Goal: Ask a question

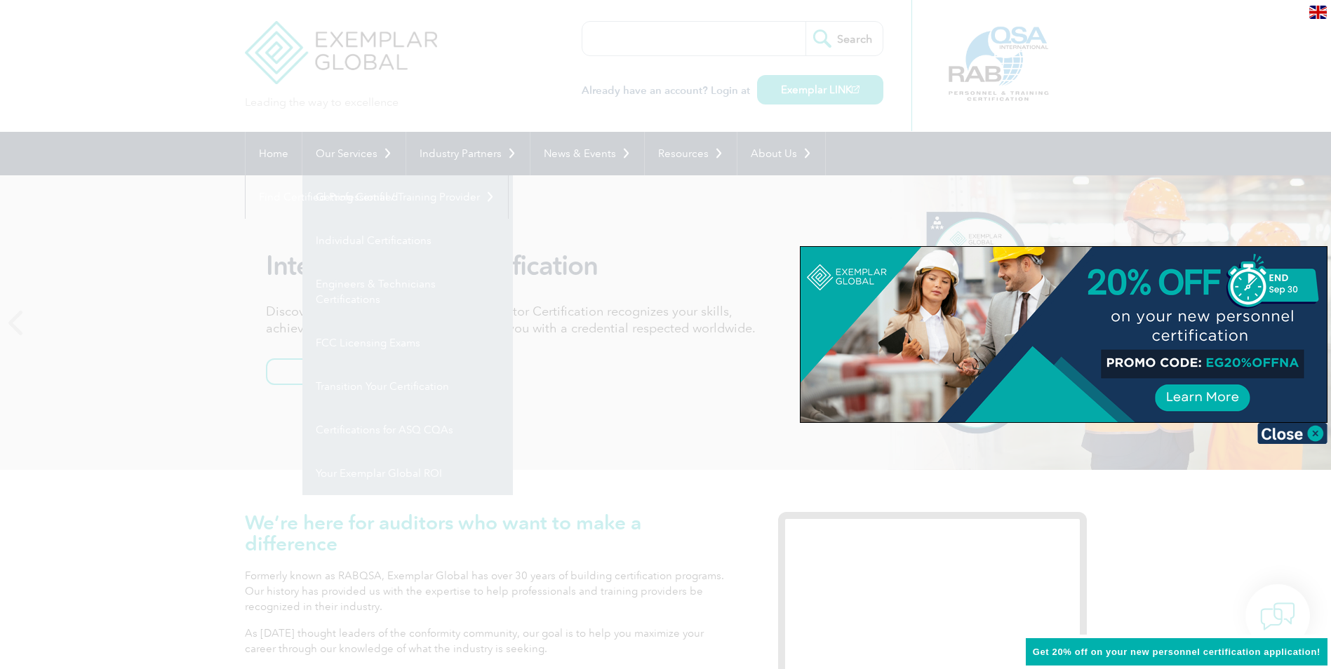
click at [358, 232] on div at bounding box center [665, 334] width 1331 height 669
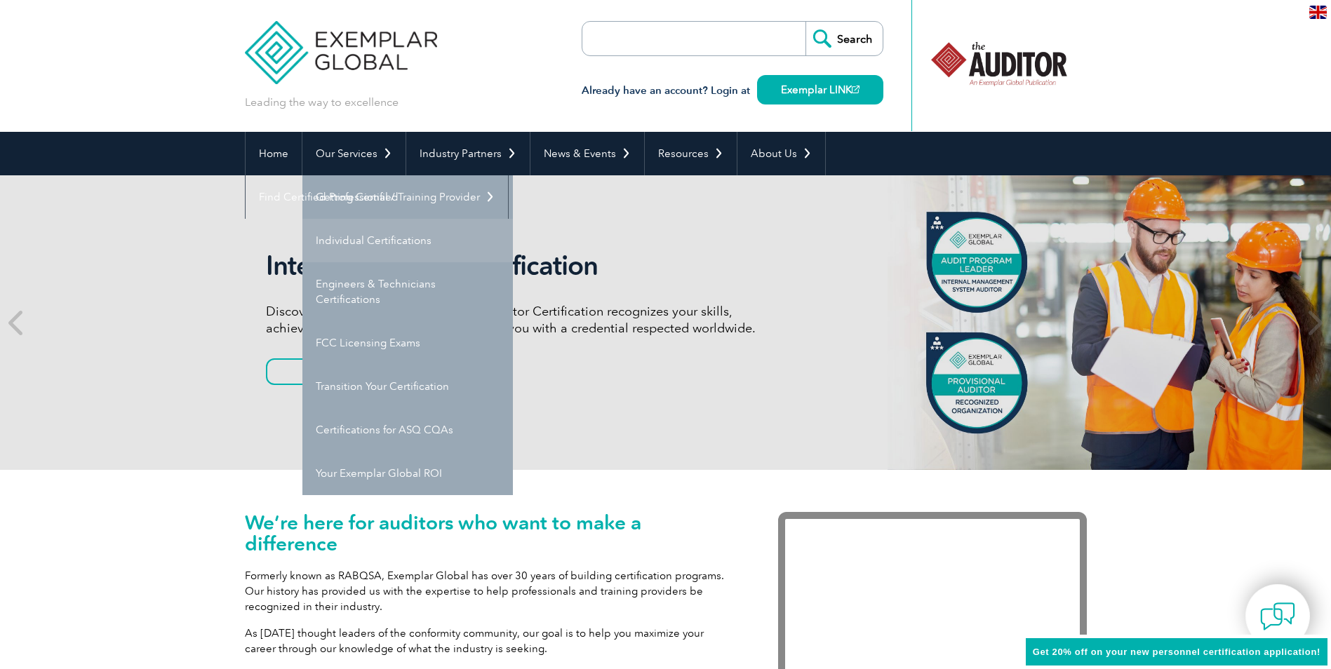
click at [360, 240] on link "Individual Certifications" at bounding box center [407, 240] width 210 height 43
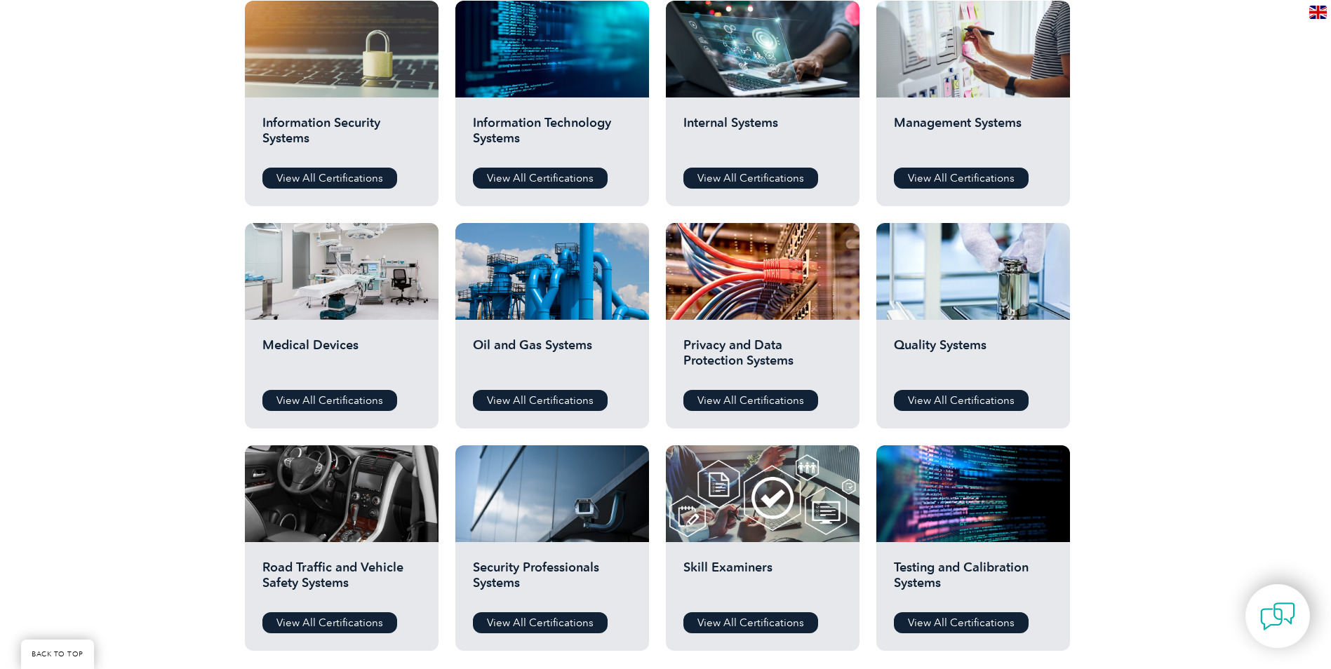
scroll to position [772, 0]
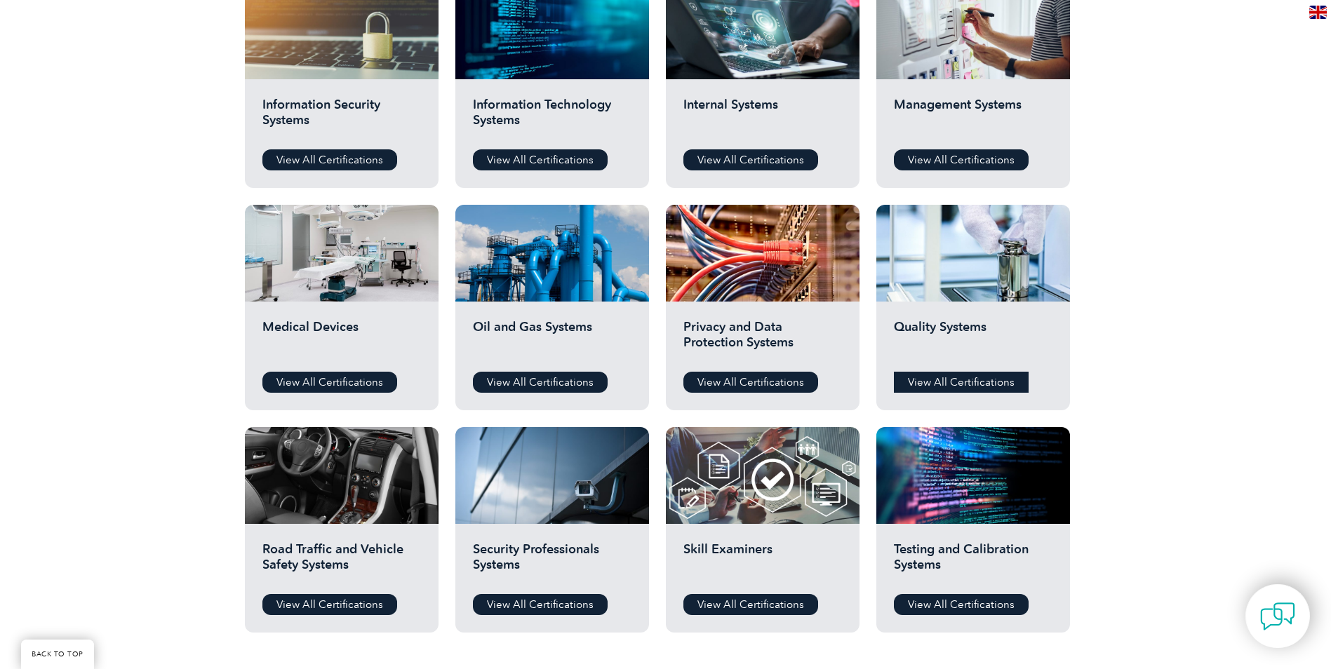
click at [928, 384] on link "View All Certifications" at bounding box center [961, 382] width 135 height 21
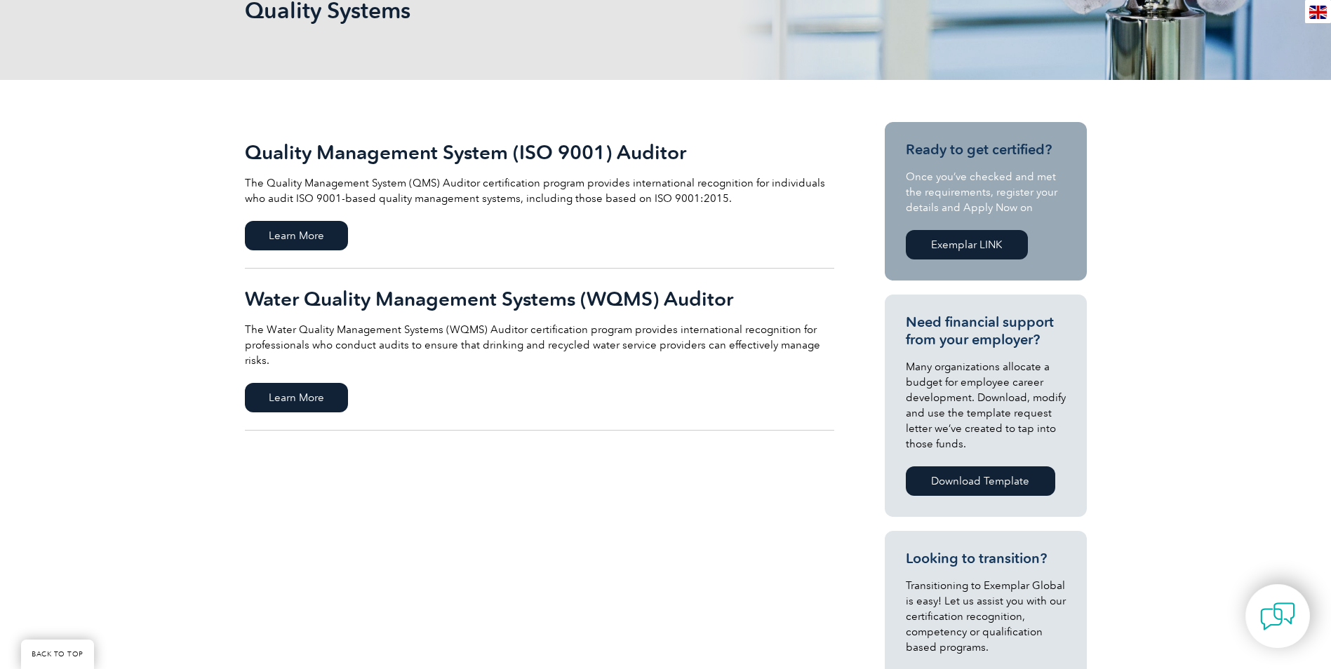
scroll to position [210, 0]
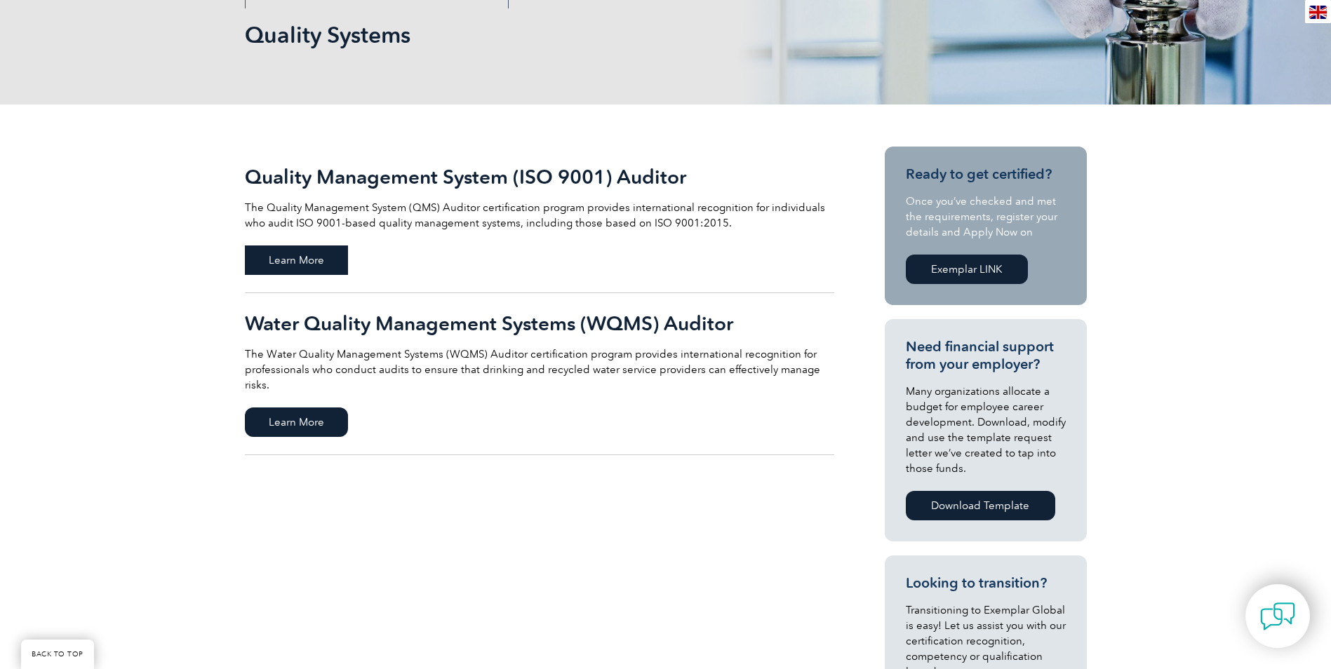
click at [284, 258] on span "Learn More" at bounding box center [296, 260] width 103 height 29
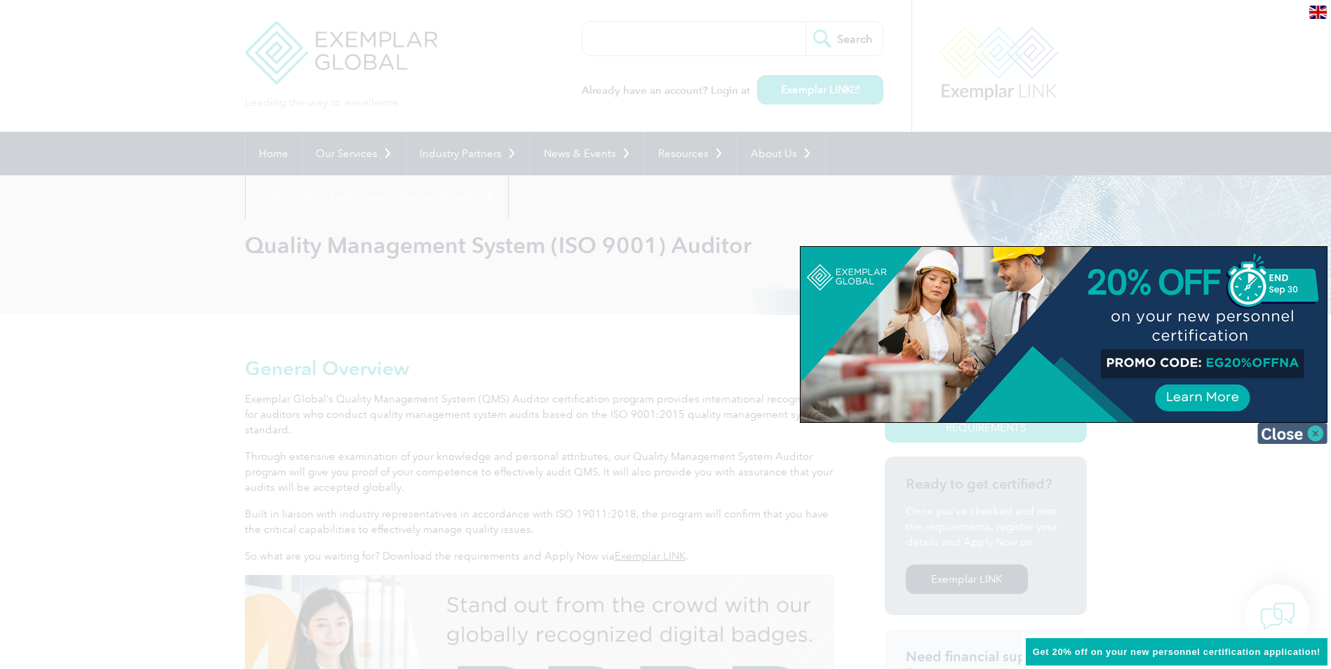
click at [1285, 437] on img at bounding box center [1292, 433] width 70 height 21
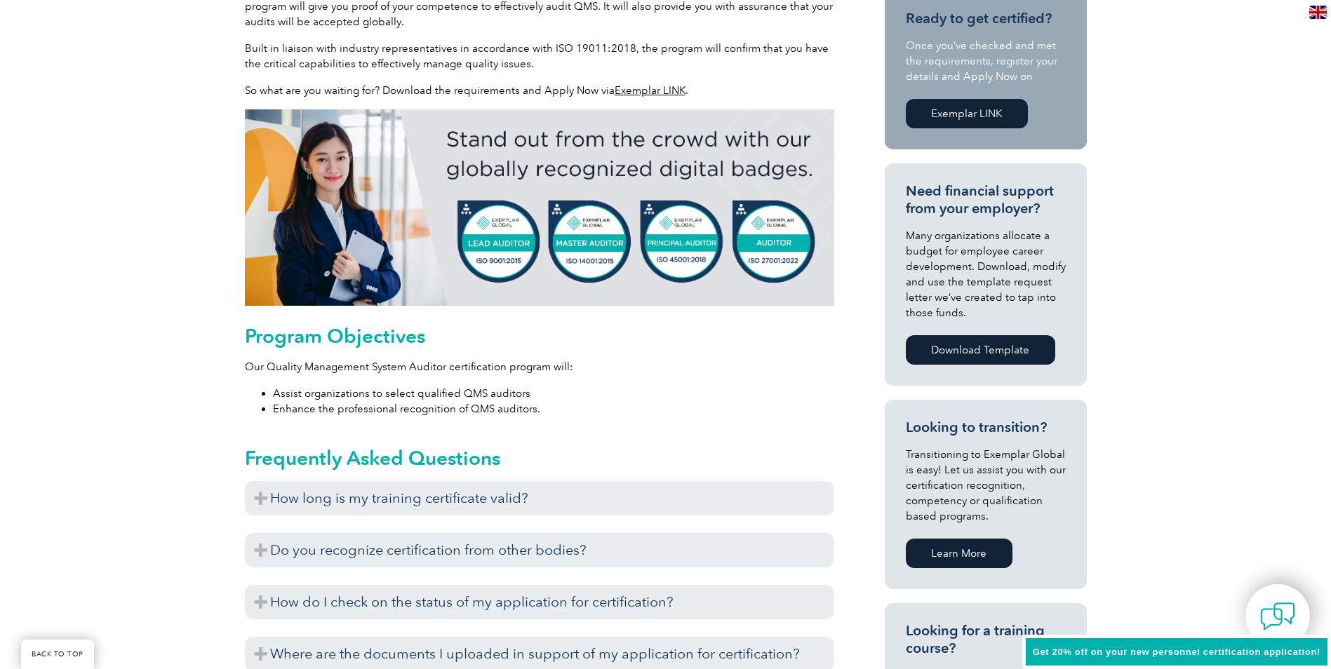
scroll to position [491, 0]
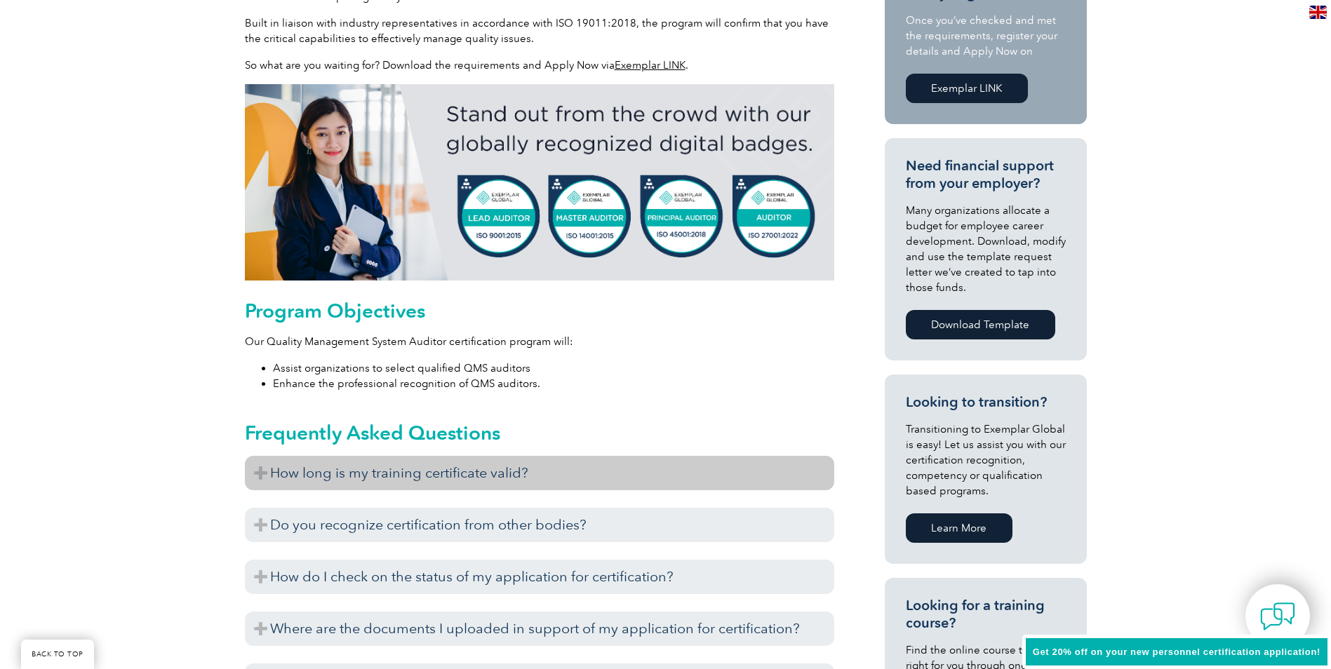
click at [262, 476] on h3 "How long is my training certificate valid?" at bounding box center [539, 473] width 589 height 34
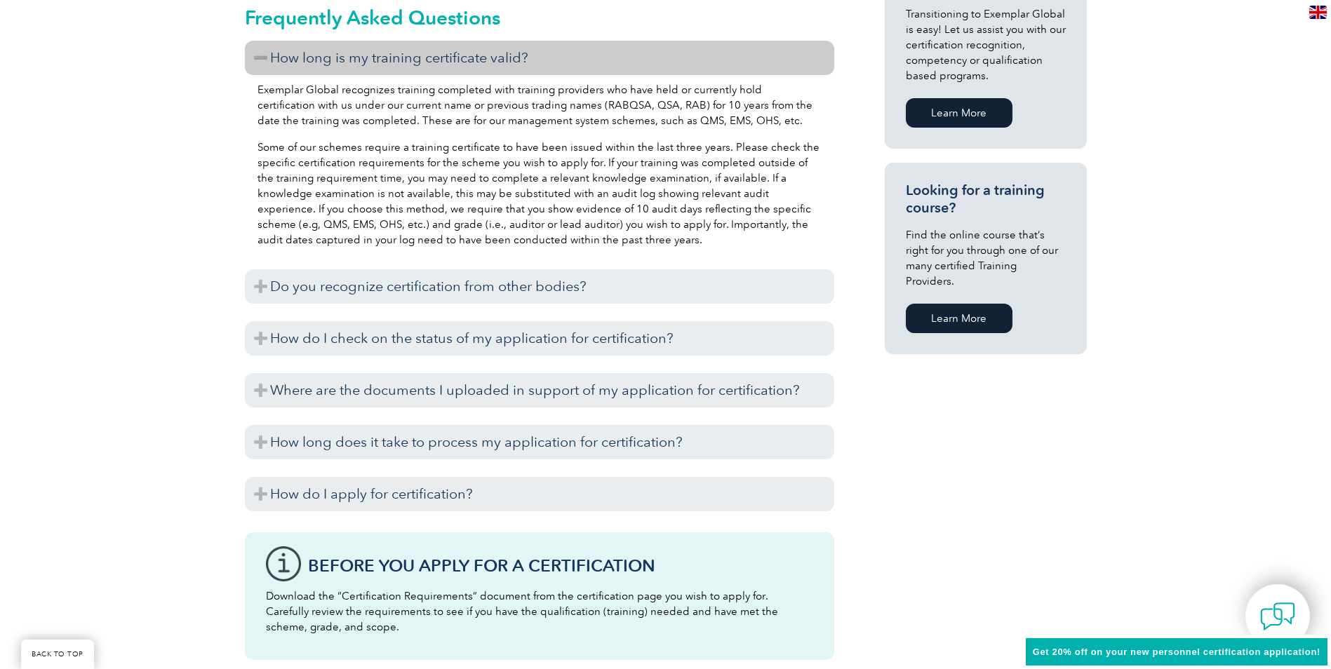
scroll to position [912, 0]
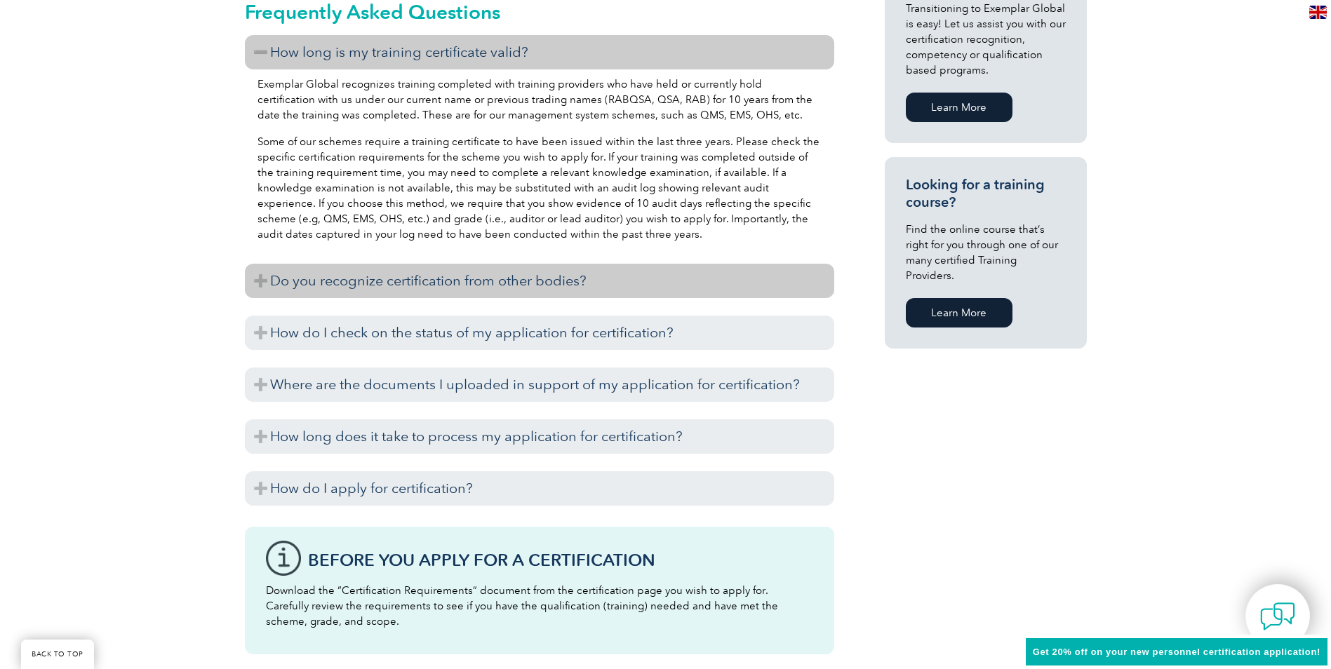
click at [265, 282] on h3 "Do you recognize certification from other bodies?" at bounding box center [539, 281] width 589 height 34
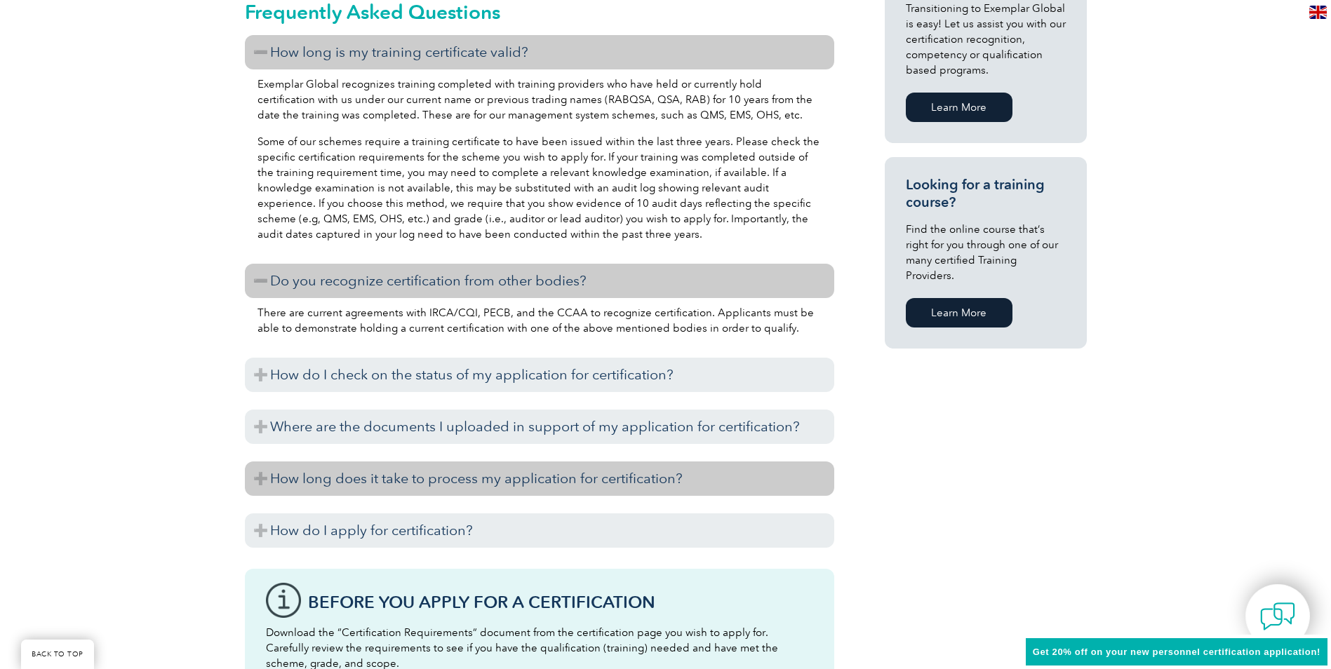
click at [266, 477] on h3 "How long does it take to process my application for certification?" at bounding box center [539, 479] width 589 height 34
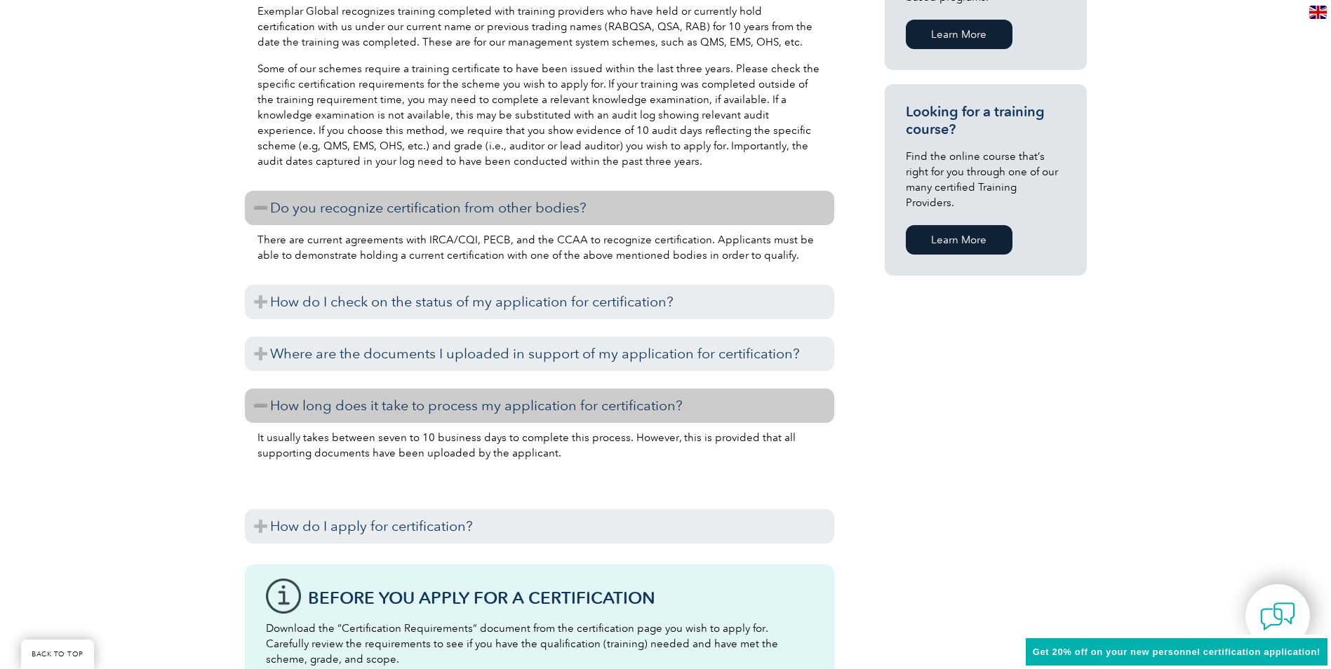
scroll to position [1052, 0]
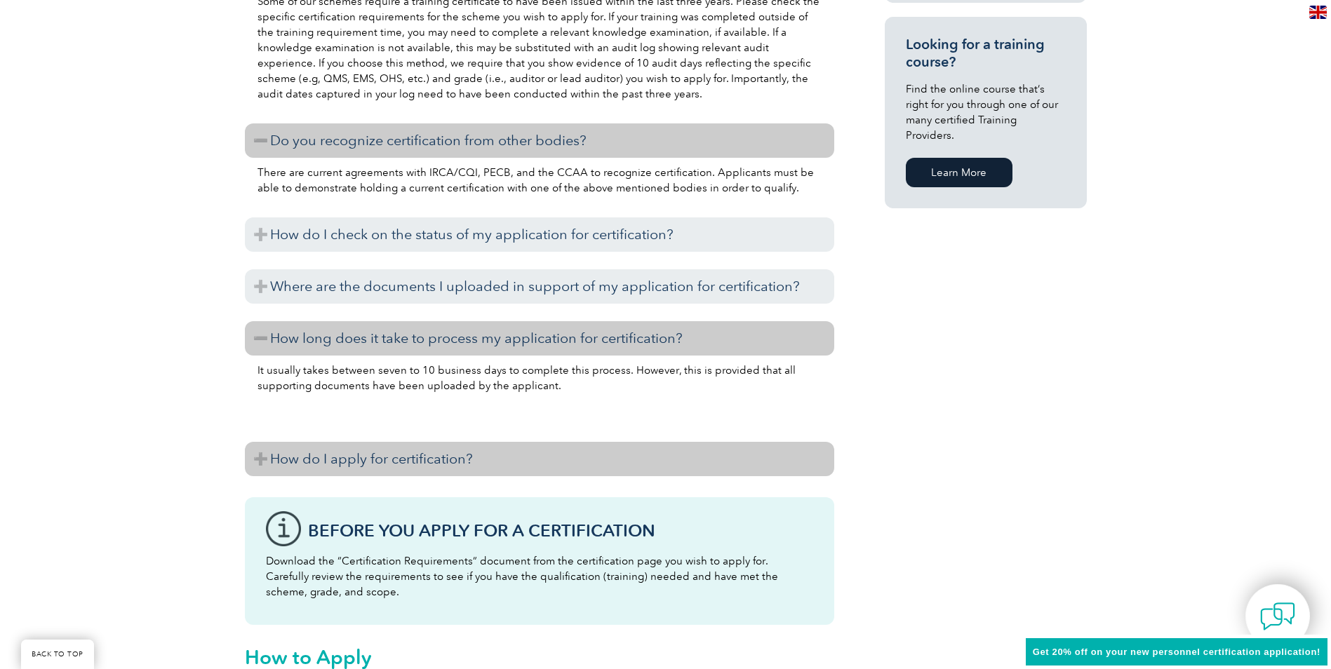
click at [264, 461] on h3 "How do I apply for certification?" at bounding box center [539, 459] width 589 height 34
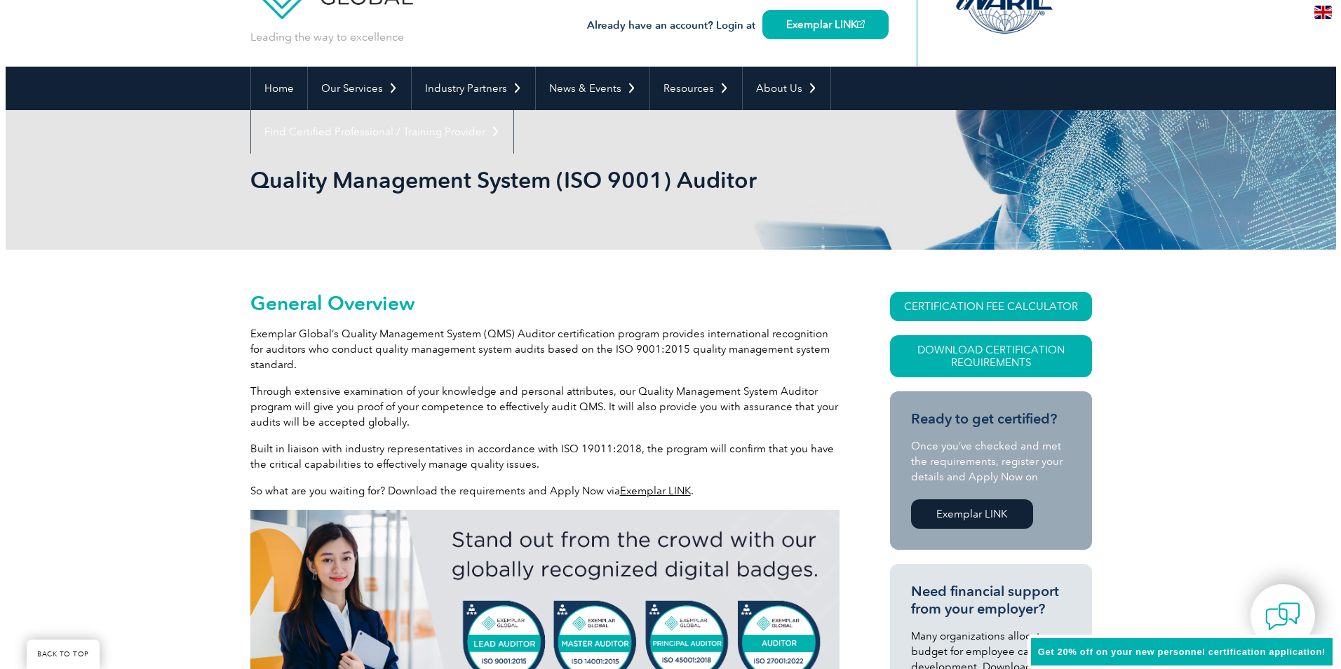
scroll to position [0, 0]
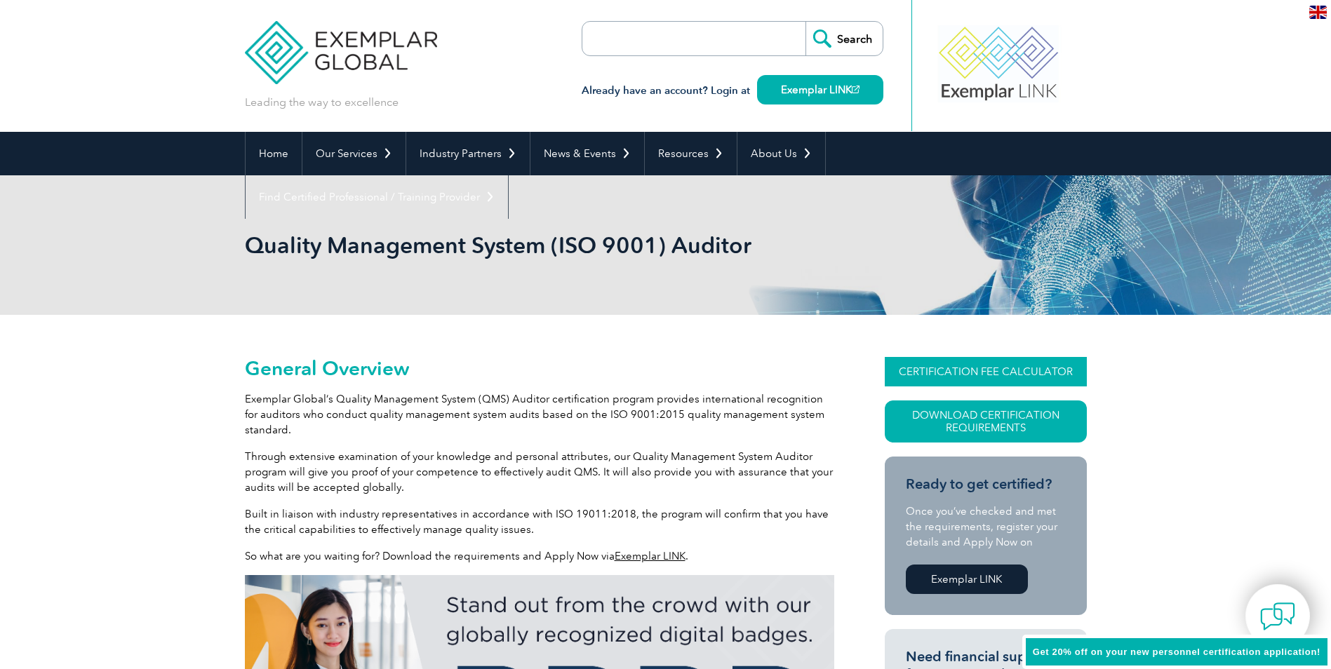
click at [911, 370] on link "CERTIFICATION FEE CALCULATOR" at bounding box center [986, 371] width 202 height 29
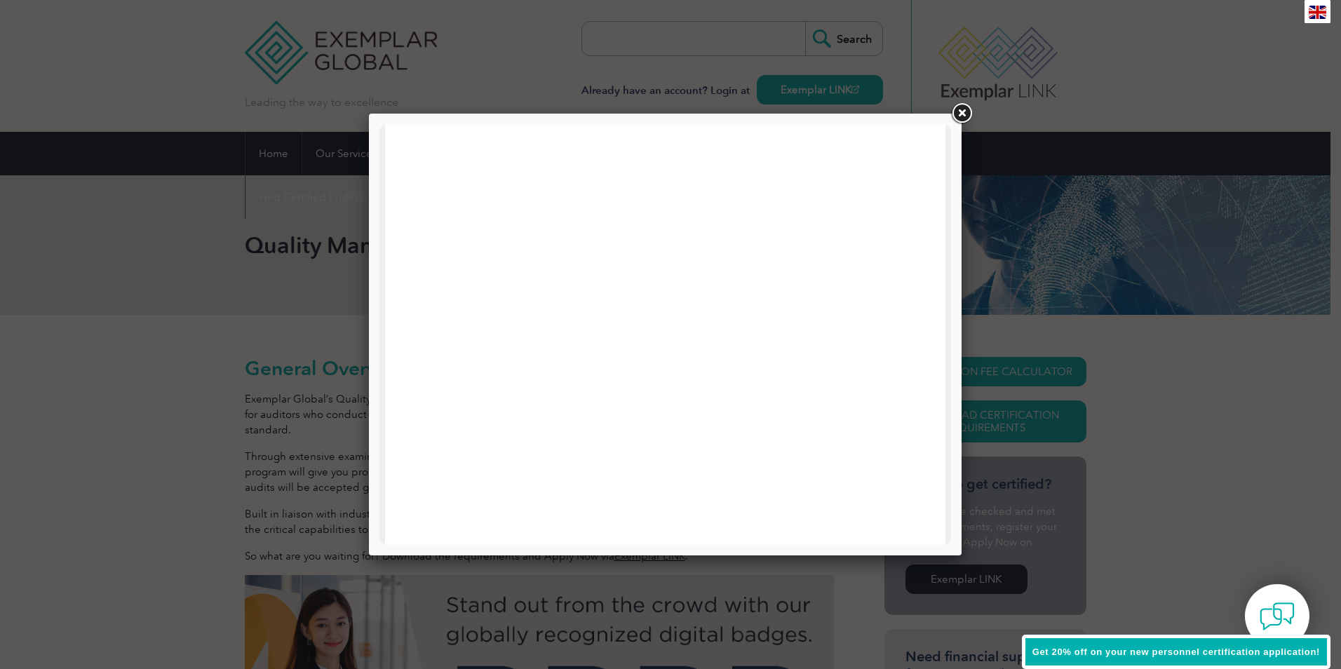
click at [960, 119] on link at bounding box center [961, 113] width 25 height 25
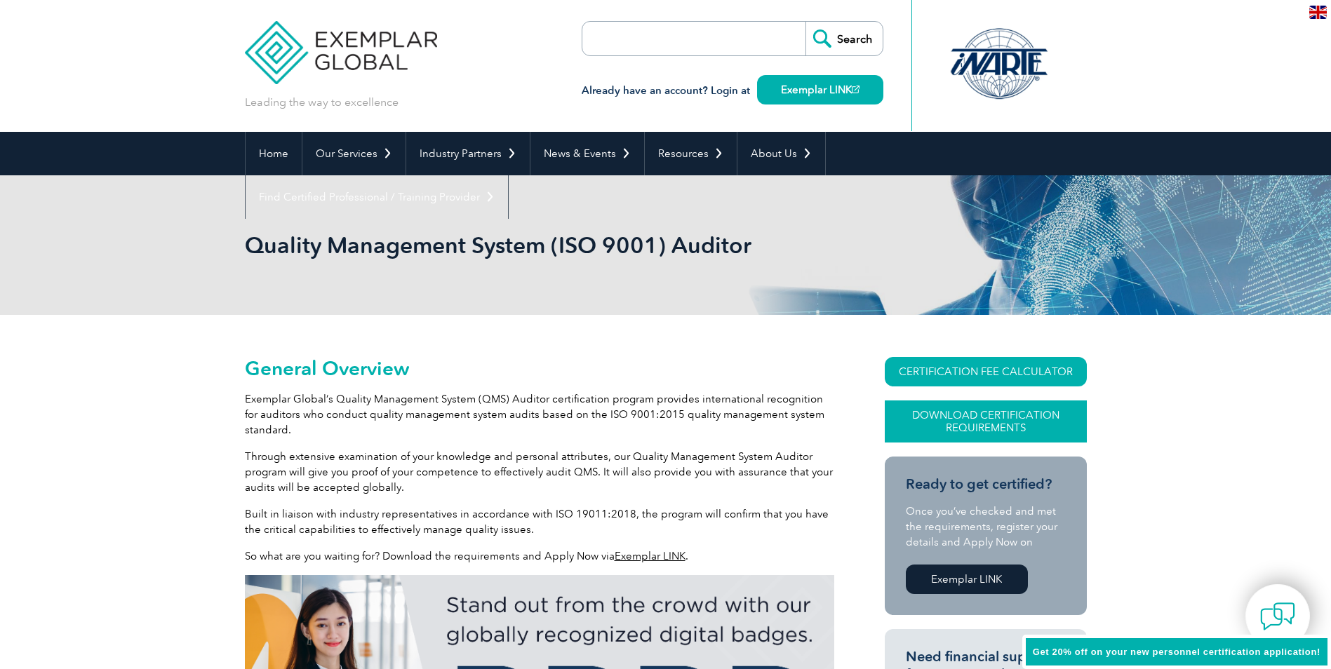
click at [967, 422] on link "Download Certification Requirements" at bounding box center [986, 422] width 202 height 42
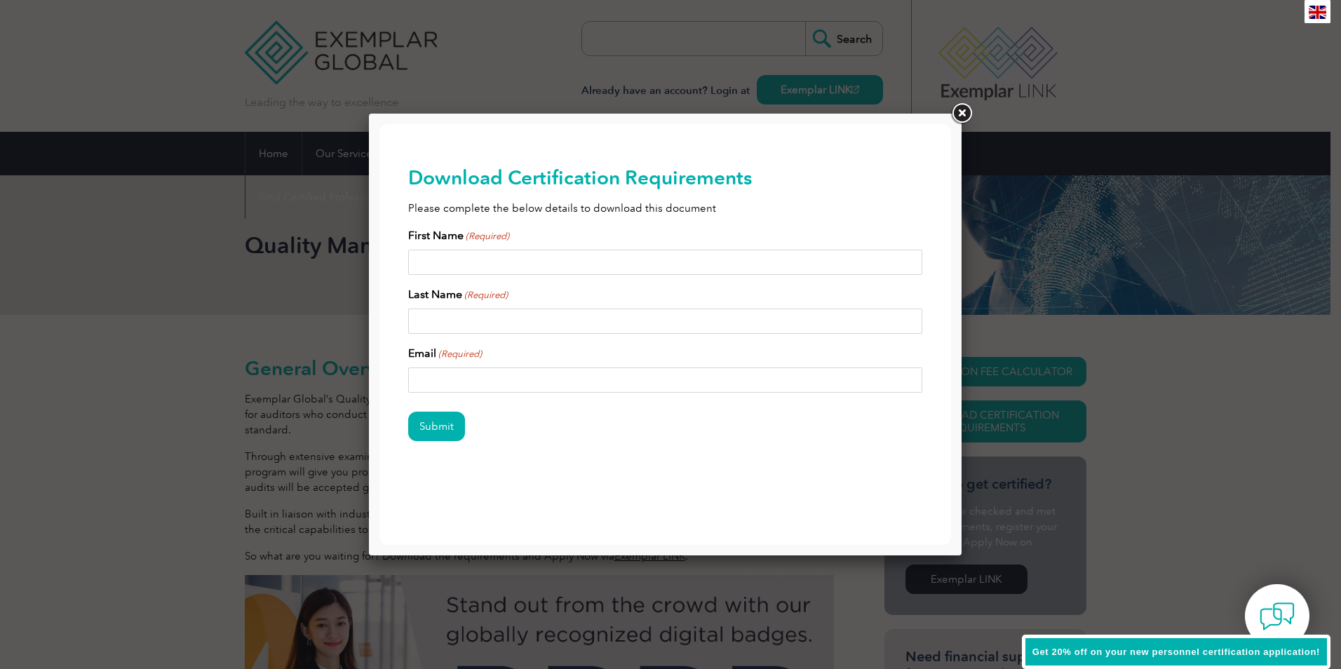
click at [510, 267] on input "First Name (Required)" at bounding box center [665, 262] width 515 height 25
type input "James"
type input "Fogg"
type input "[EMAIL_ADDRESS][DOMAIN_NAME]"
click at [442, 429] on input "Submit" at bounding box center [436, 426] width 57 height 29
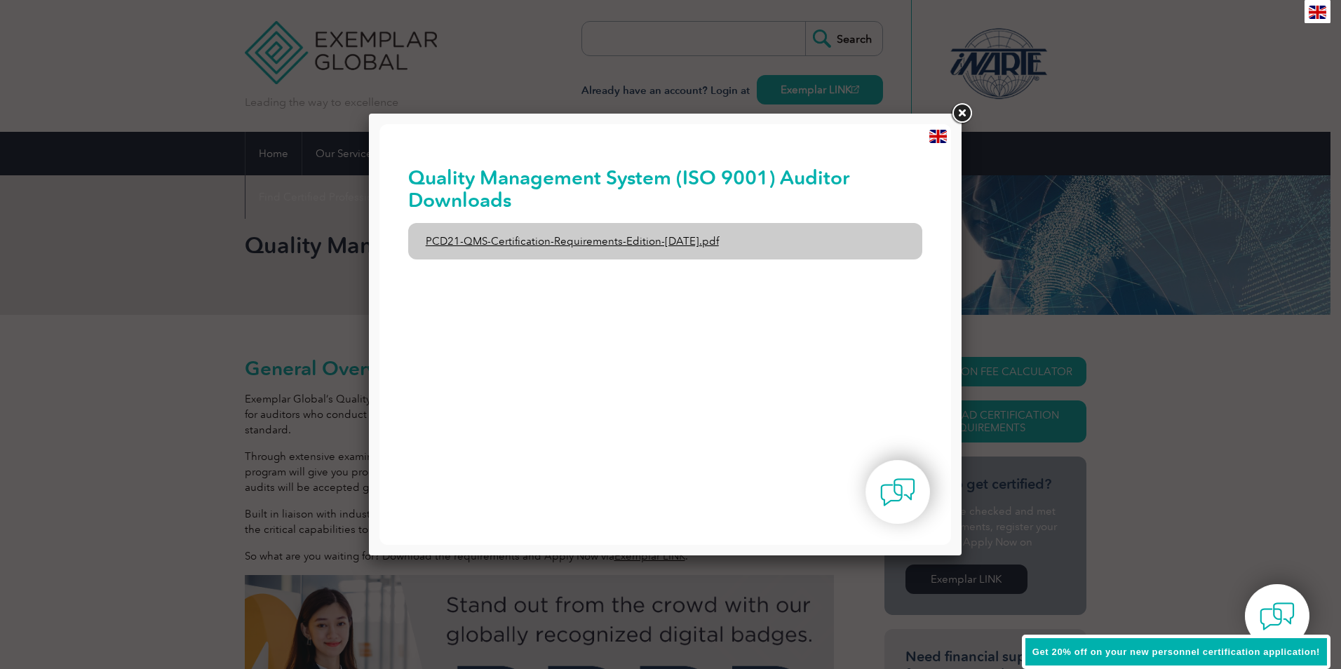
click at [542, 253] on link "PCD21-QMS-Certification-Requirements-Edition-2-April-2022.pdf" at bounding box center [665, 241] width 515 height 36
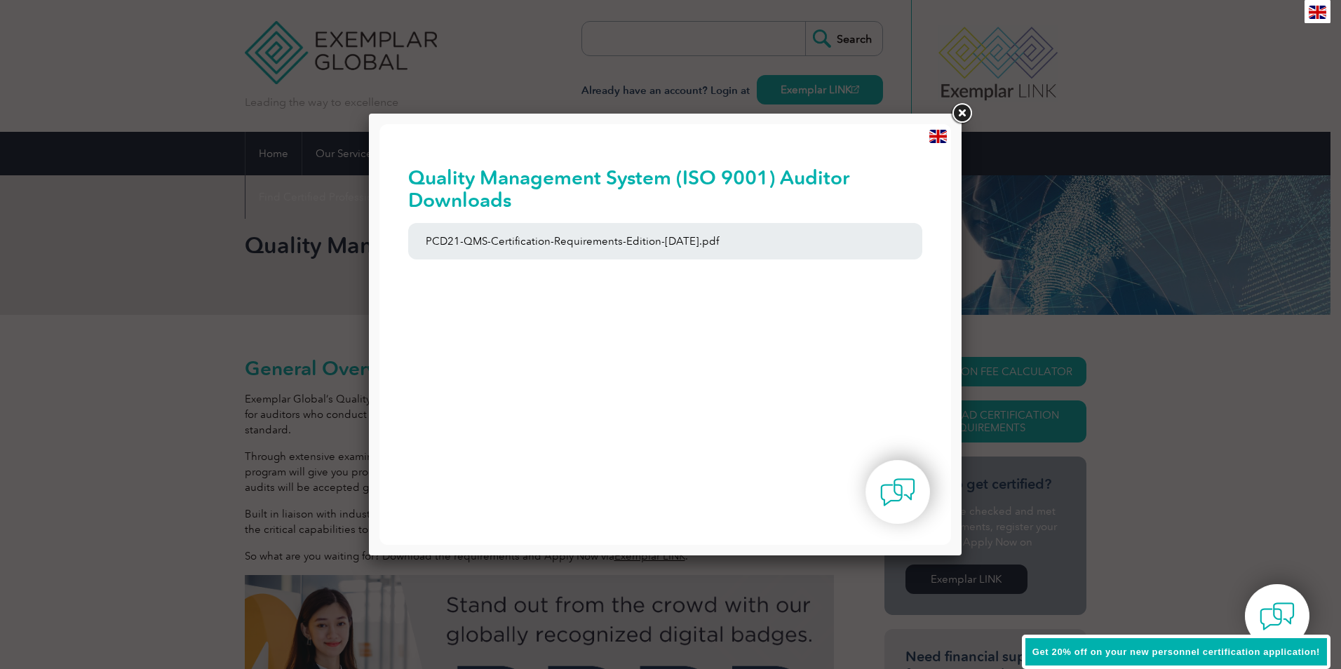
click at [960, 115] on link at bounding box center [961, 113] width 25 height 25
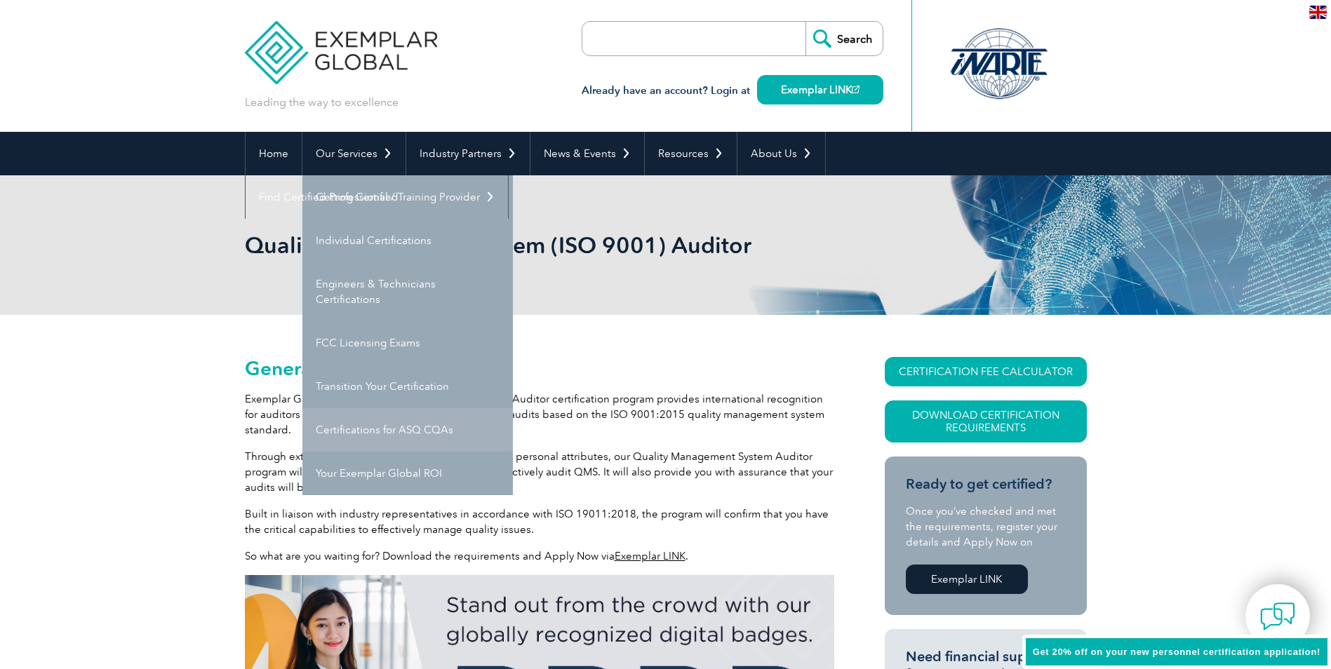
click at [374, 422] on link "Certifications for ASQ CQAs" at bounding box center [407, 429] width 210 height 43
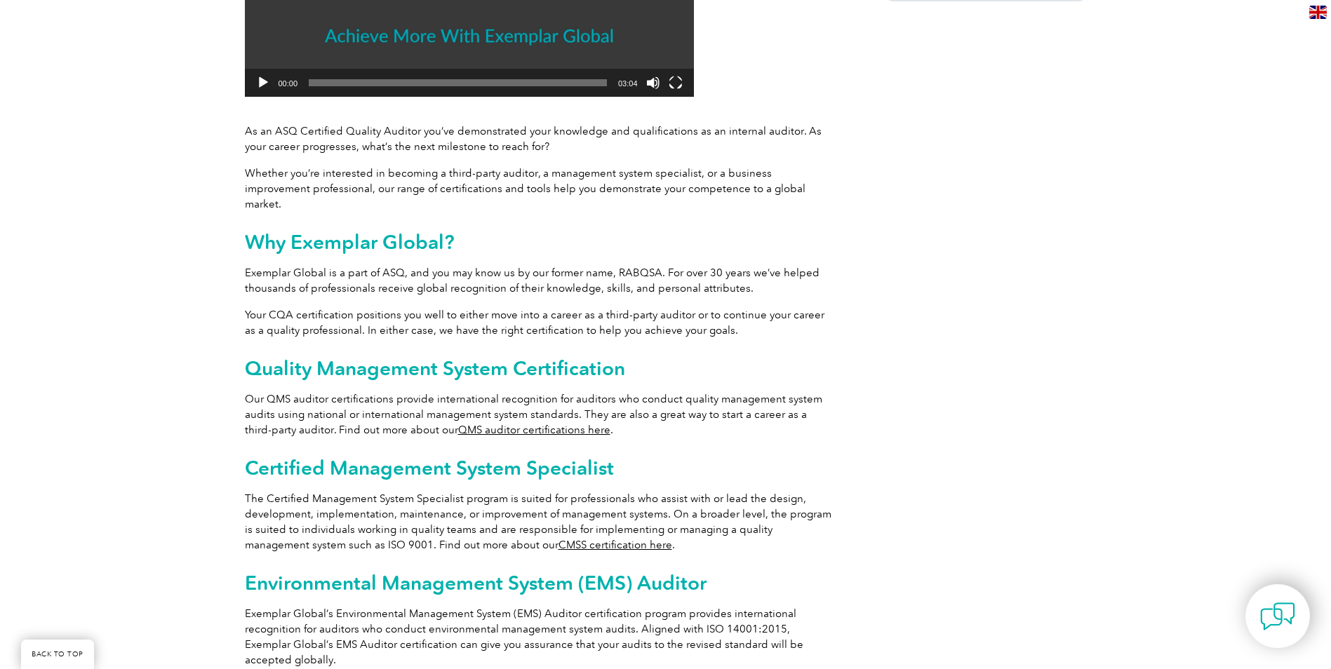
scroll to position [561, 0]
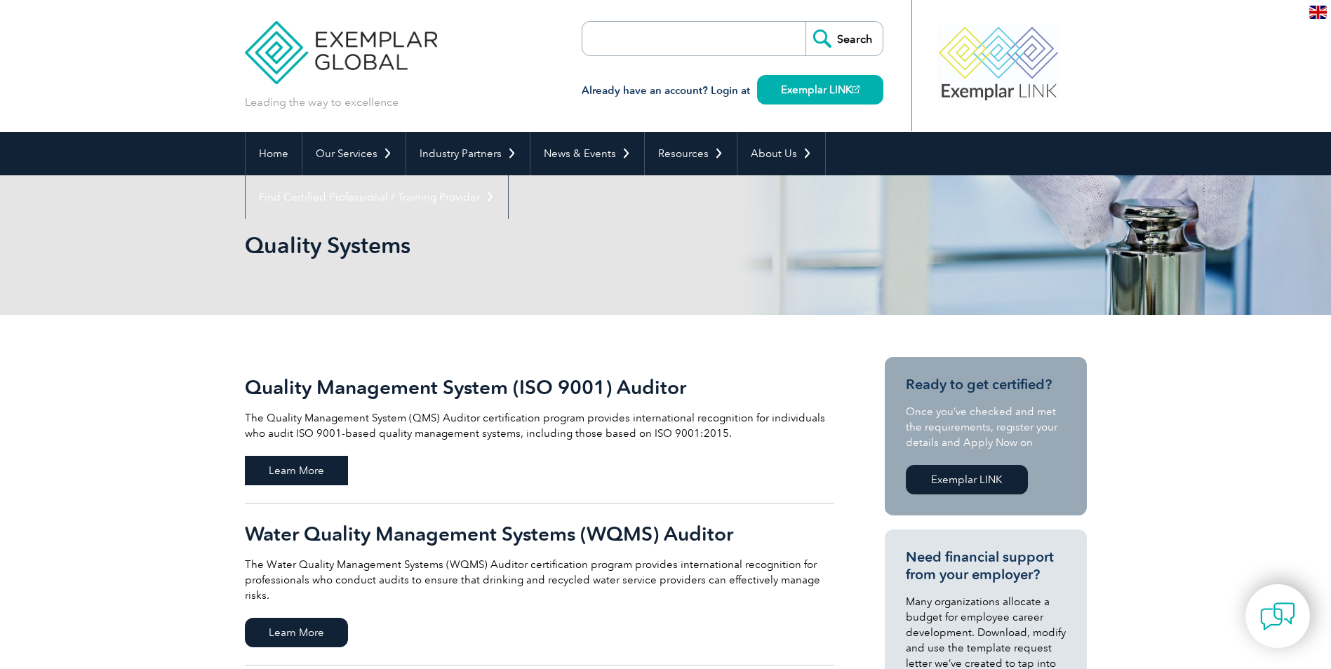
click at [319, 471] on span "Learn More" at bounding box center [296, 470] width 103 height 29
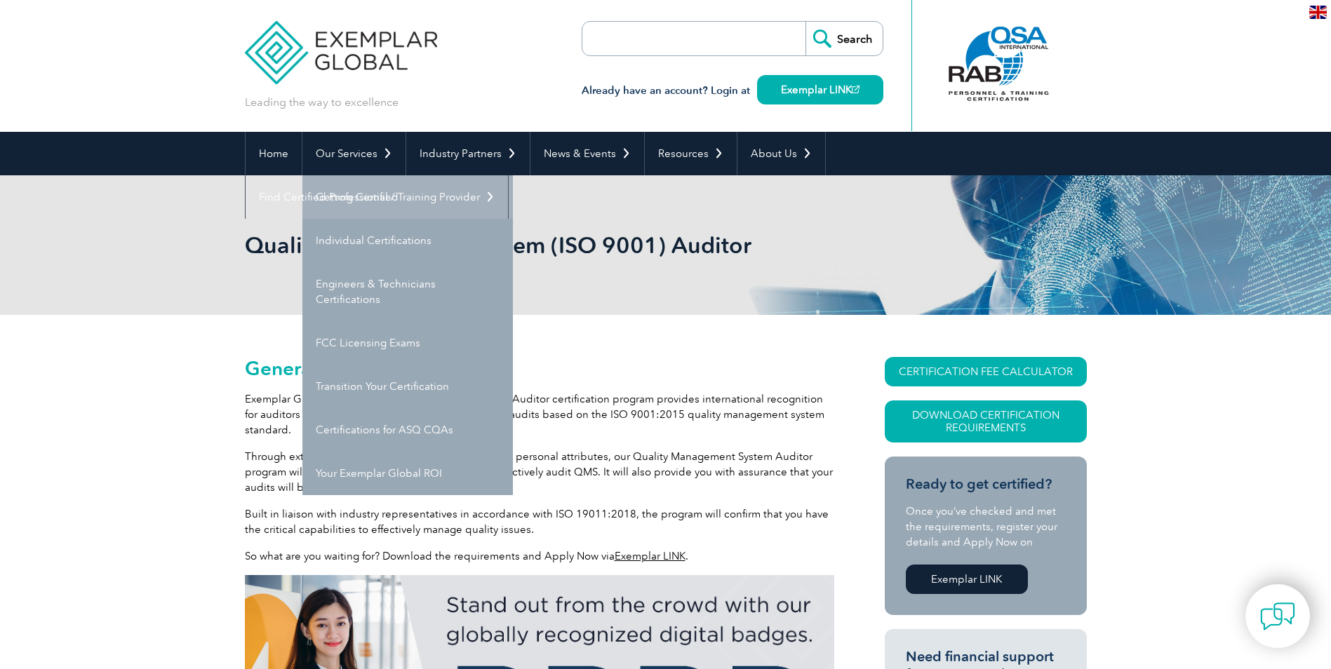
click at [335, 194] on link "Getting Certified" at bounding box center [407, 196] width 210 height 43
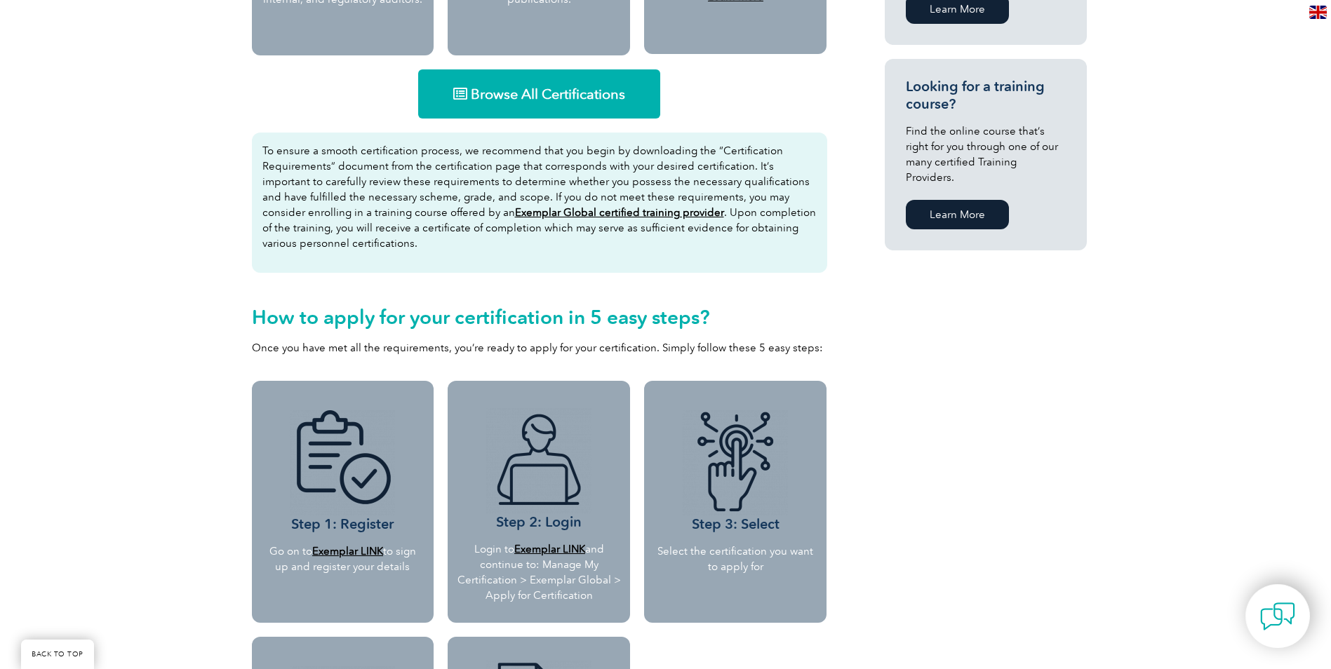
scroll to position [912, 0]
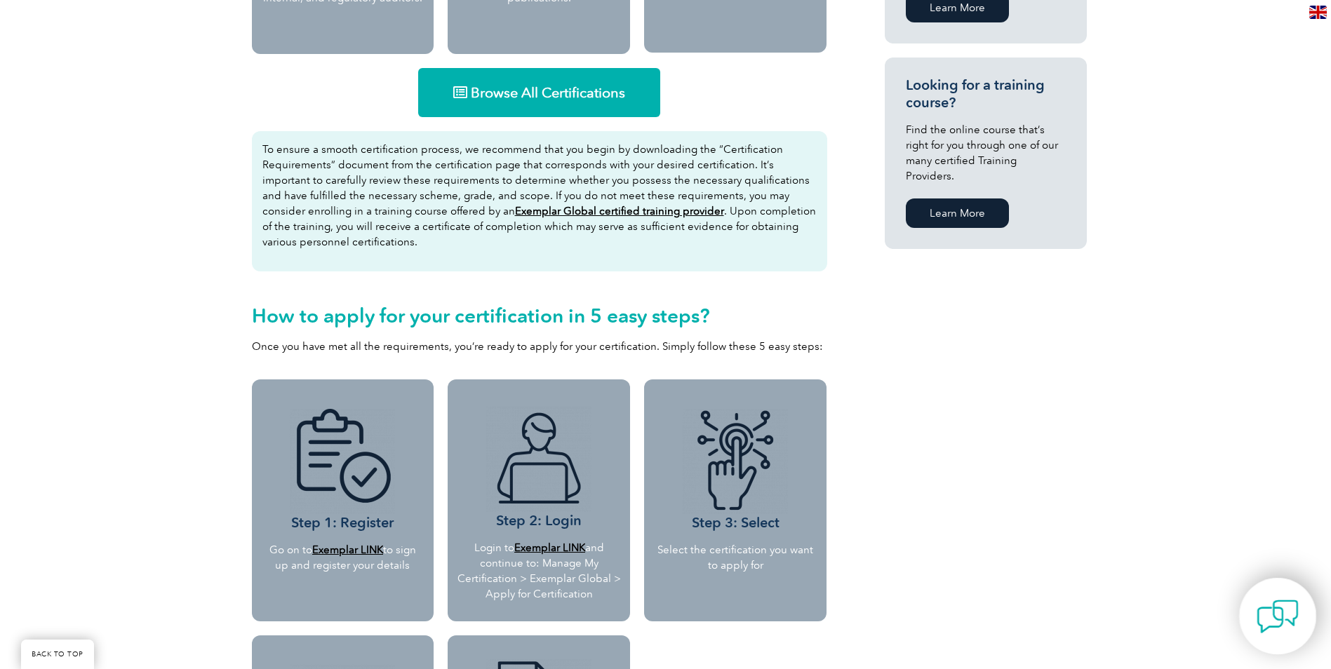
click at [1281, 629] on img at bounding box center [1278, 617] width 42 height 42
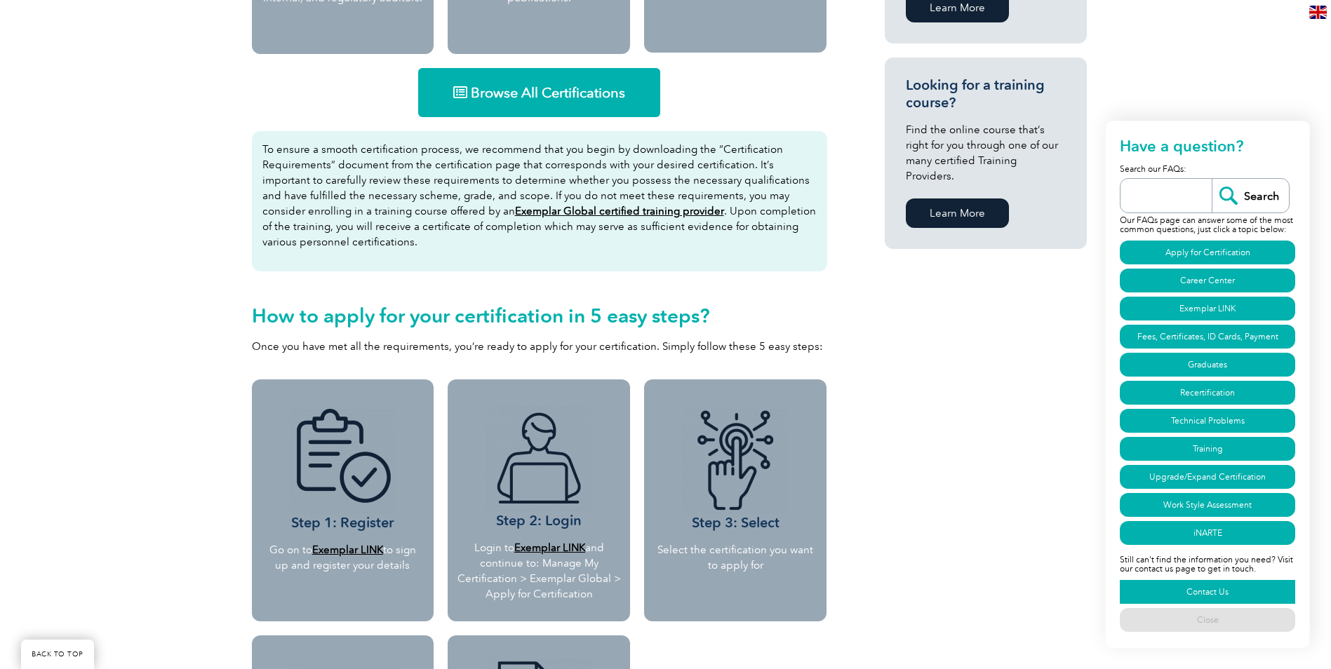
click at [1234, 595] on link "Contact Us" at bounding box center [1207, 592] width 175 height 24
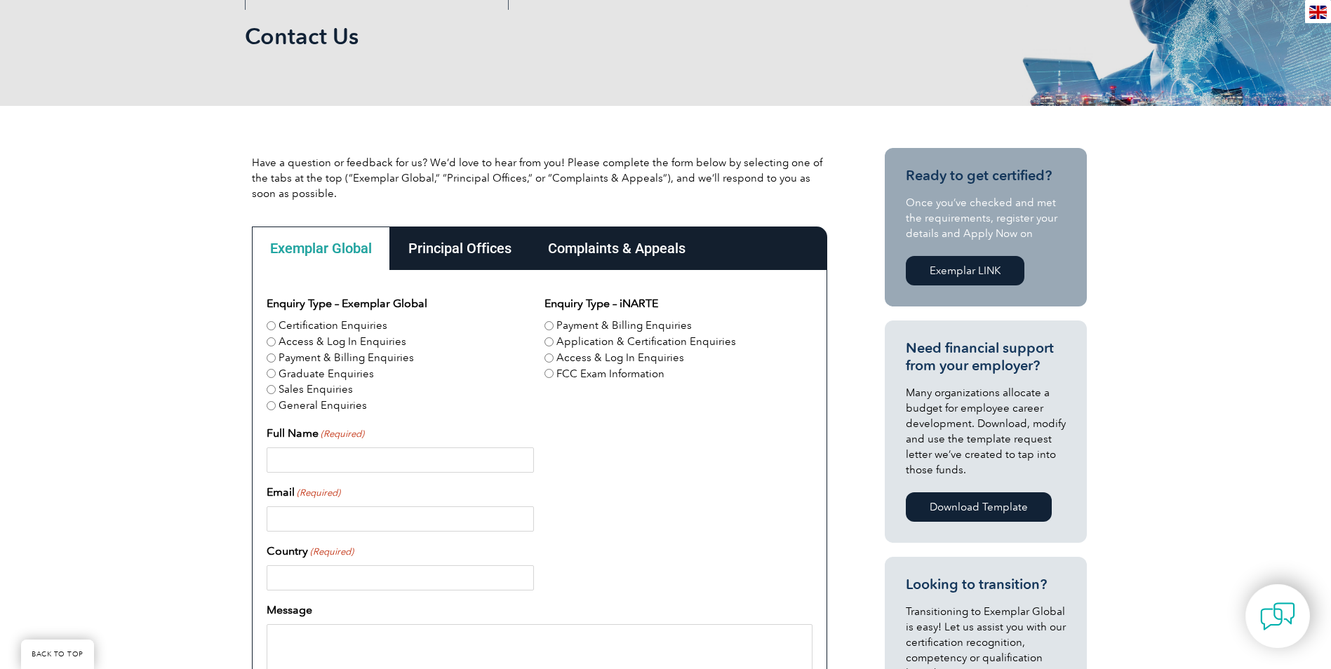
scroll to position [210, 0]
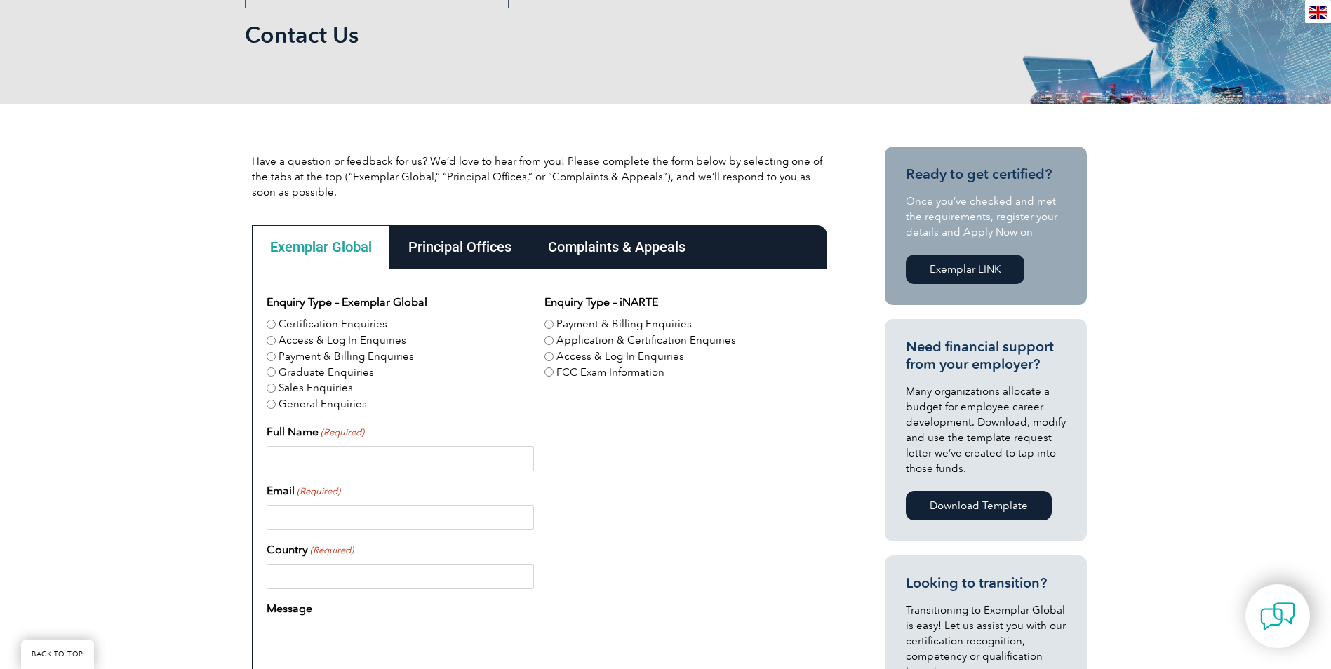
click at [271, 322] on input "Certification Enquiries" at bounding box center [271, 324] width 9 height 9
radio input "true"
click at [306, 462] on input "Full Name (Required)" at bounding box center [400, 458] width 267 height 25
type input "[PERSON_NAME]"
type input "[EMAIL_ADDRESS][DOMAIN_NAME]"
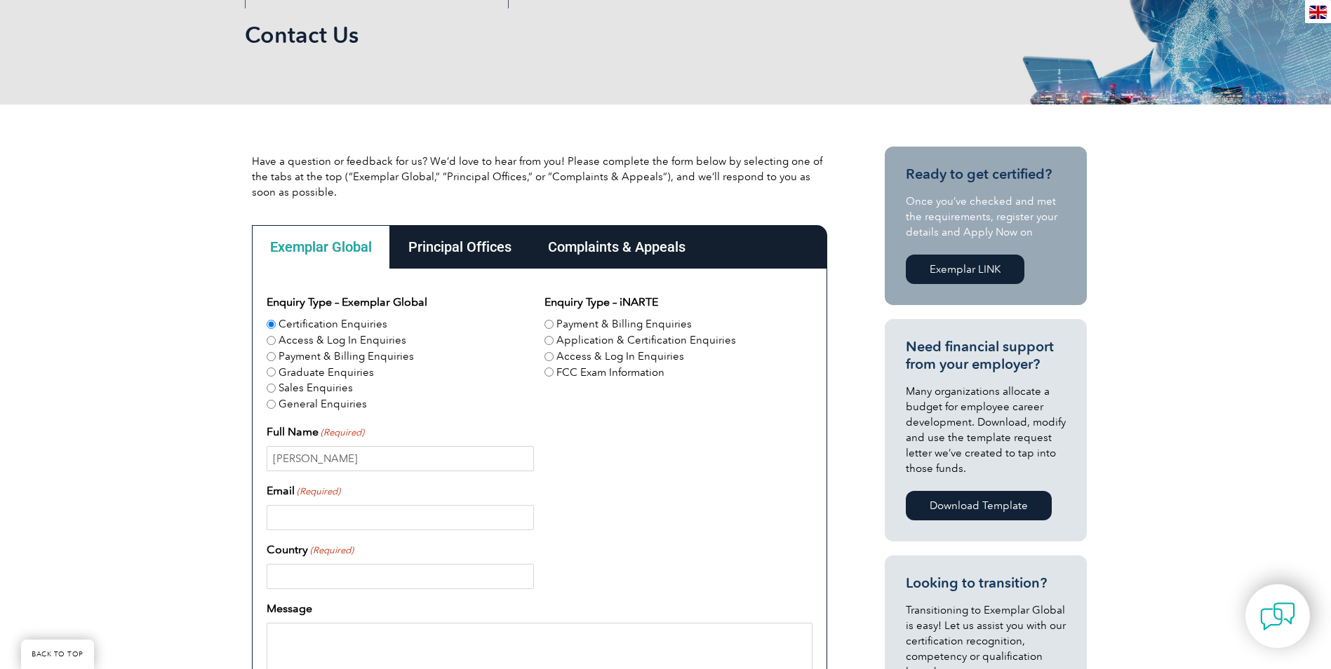
type input "[GEOGRAPHIC_DATA]"
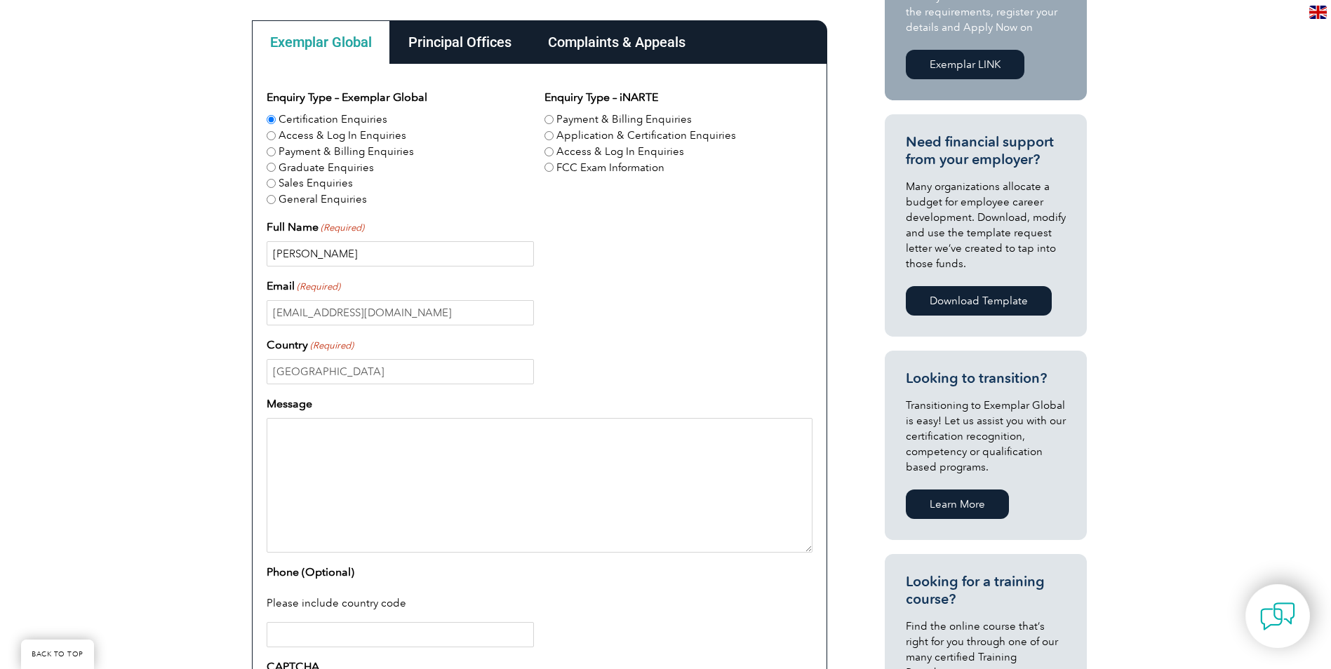
scroll to position [491, 0]
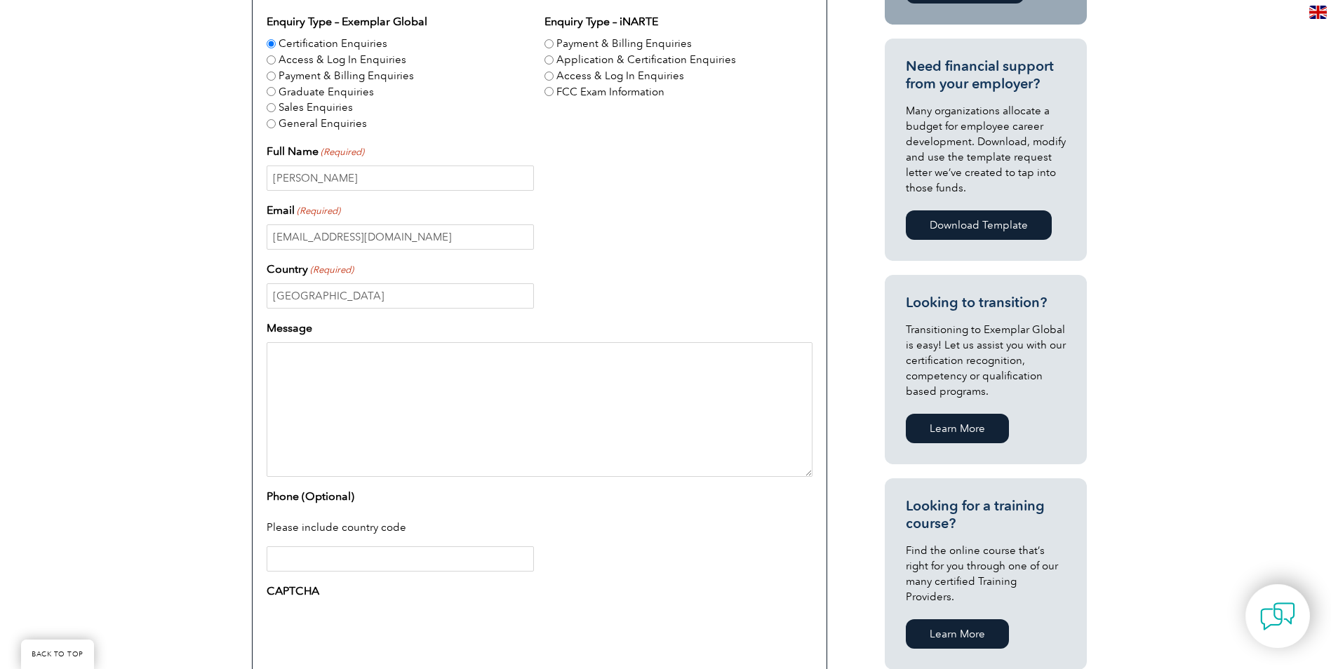
click at [309, 394] on textarea "Message" at bounding box center [540, 409] width 546 height 135
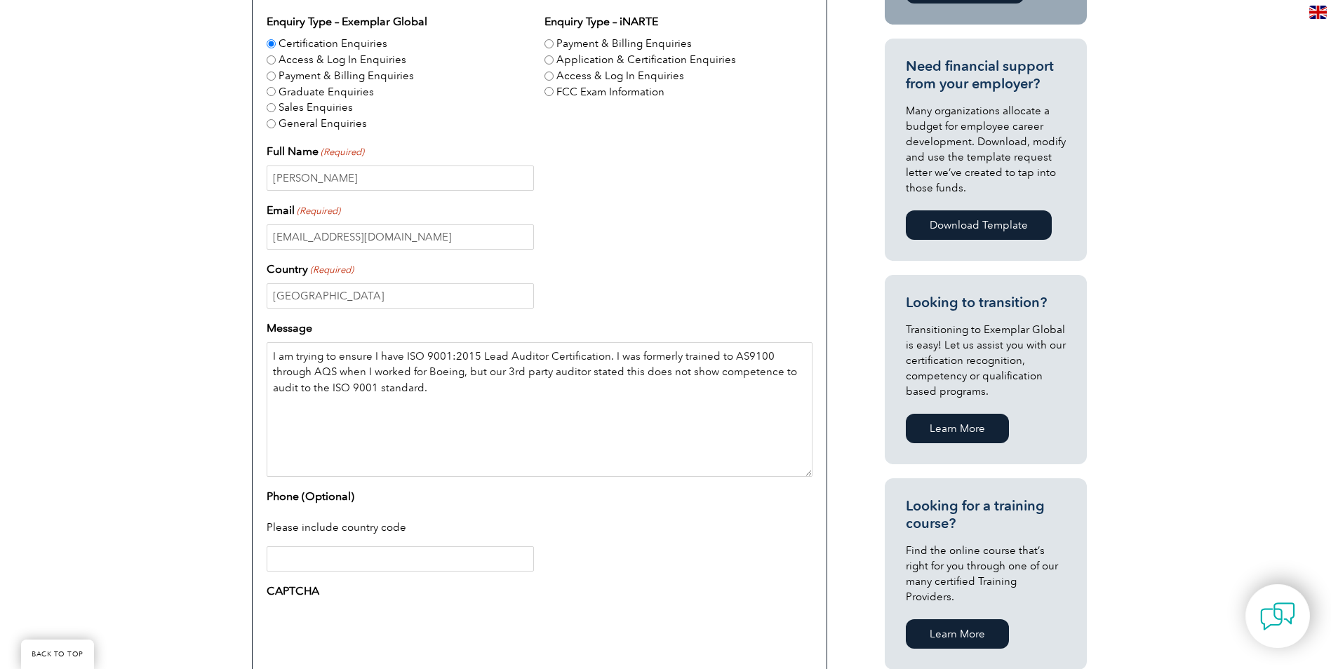
click at [389, 391] on textarea "I am trying to ensure I have ISO 9001:2015 Lead Auditor Certification. I was fo…" at bounding box center [540, 409] width 546 height 135
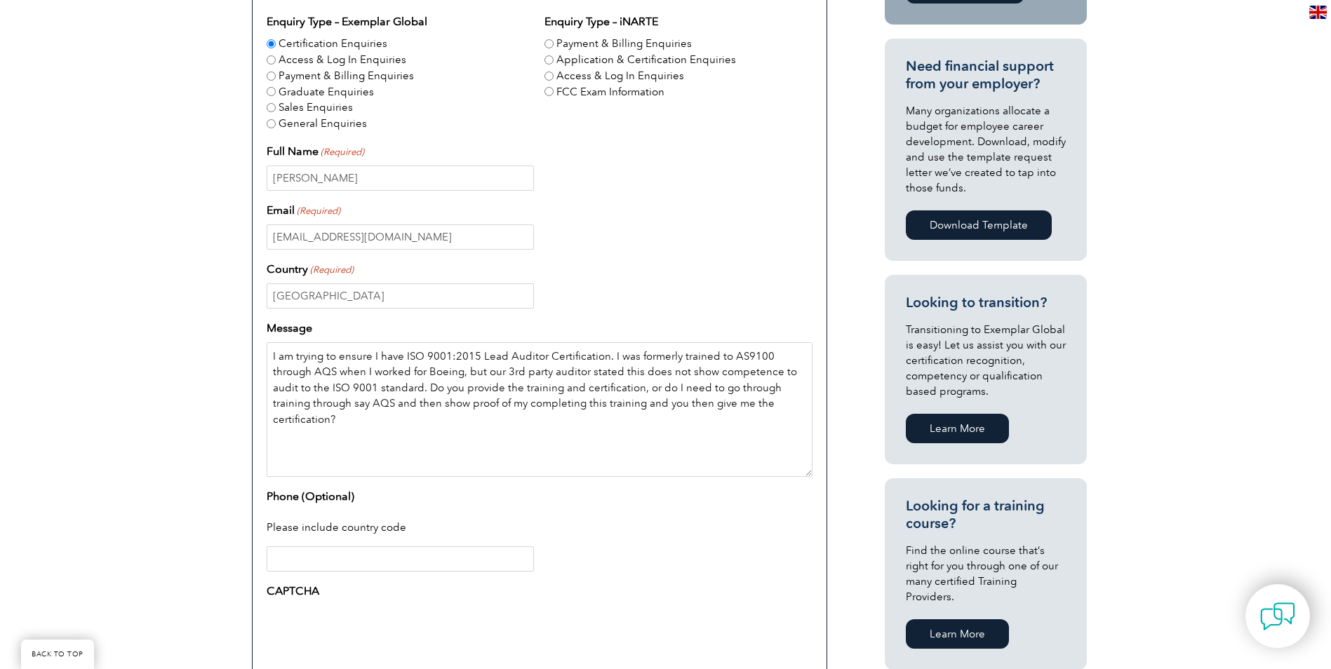
click at [756, 407] on textarea "I am trying to ensure I have ISO 9001:2015 Lead Auditor Certification. I was fo…" at bounding box center [540, 409] width 546 height 135
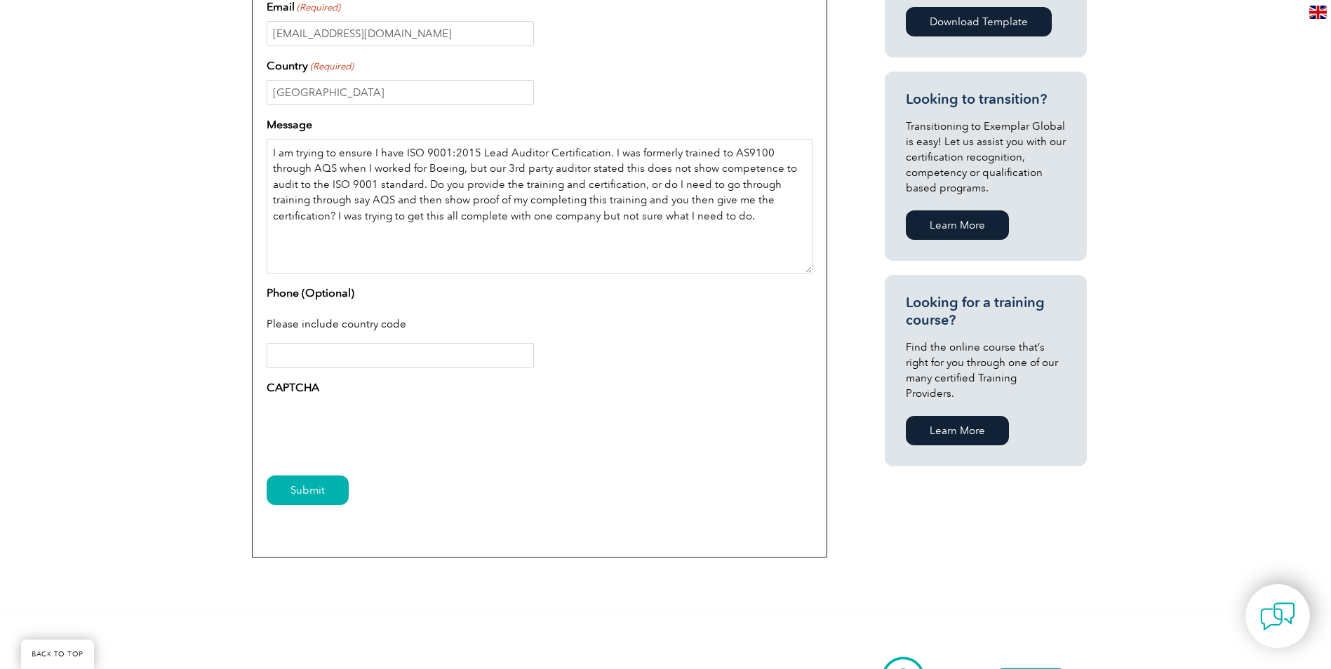
scroll to position [702, 0]
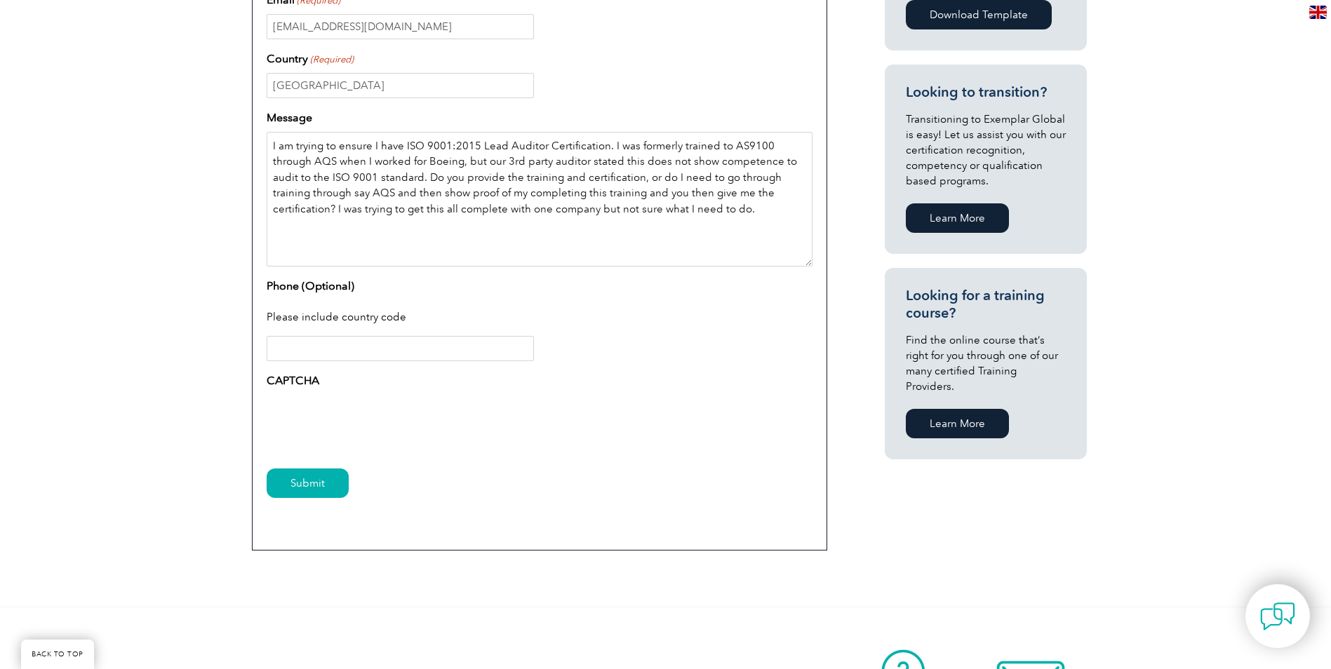
type textarea "I am trying to ensure I have ISO 9001:2015 Lead Auditor Certification. I was fo…"
click at [310, 488] on input "Submit" at bounding box center [308, 483] width 82 height 29
